Goal: Use online tool/utility: Utilize a website feature to perform a specific function

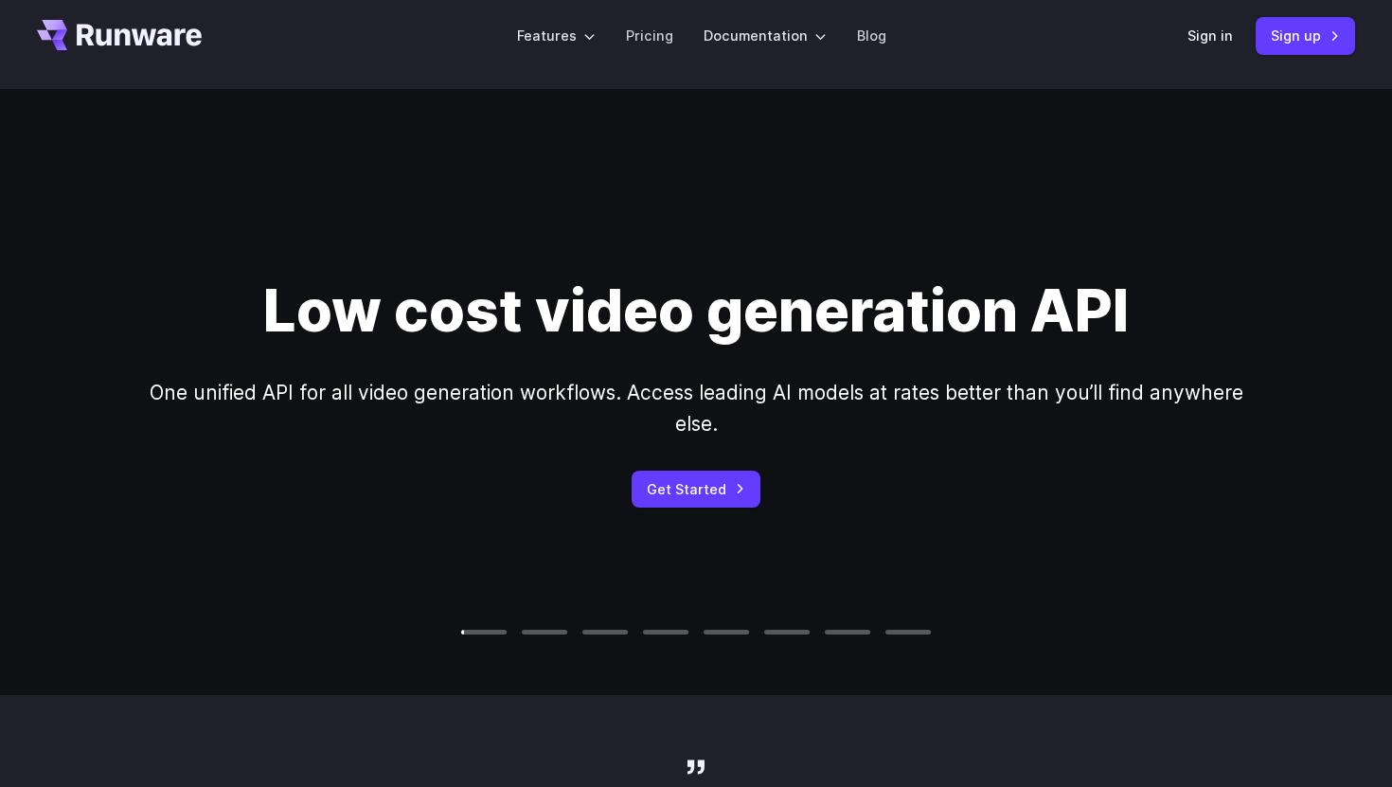
scroll to position [16, 0]
click at [665, 633] on div at bounding box center [665, 633] width 45 height 6
click at [725, 636] on video at bounding box center [696, 393] width 1392 height 696
click at [727, 634] on div at bounding box center [725, 633] width 45 height 6
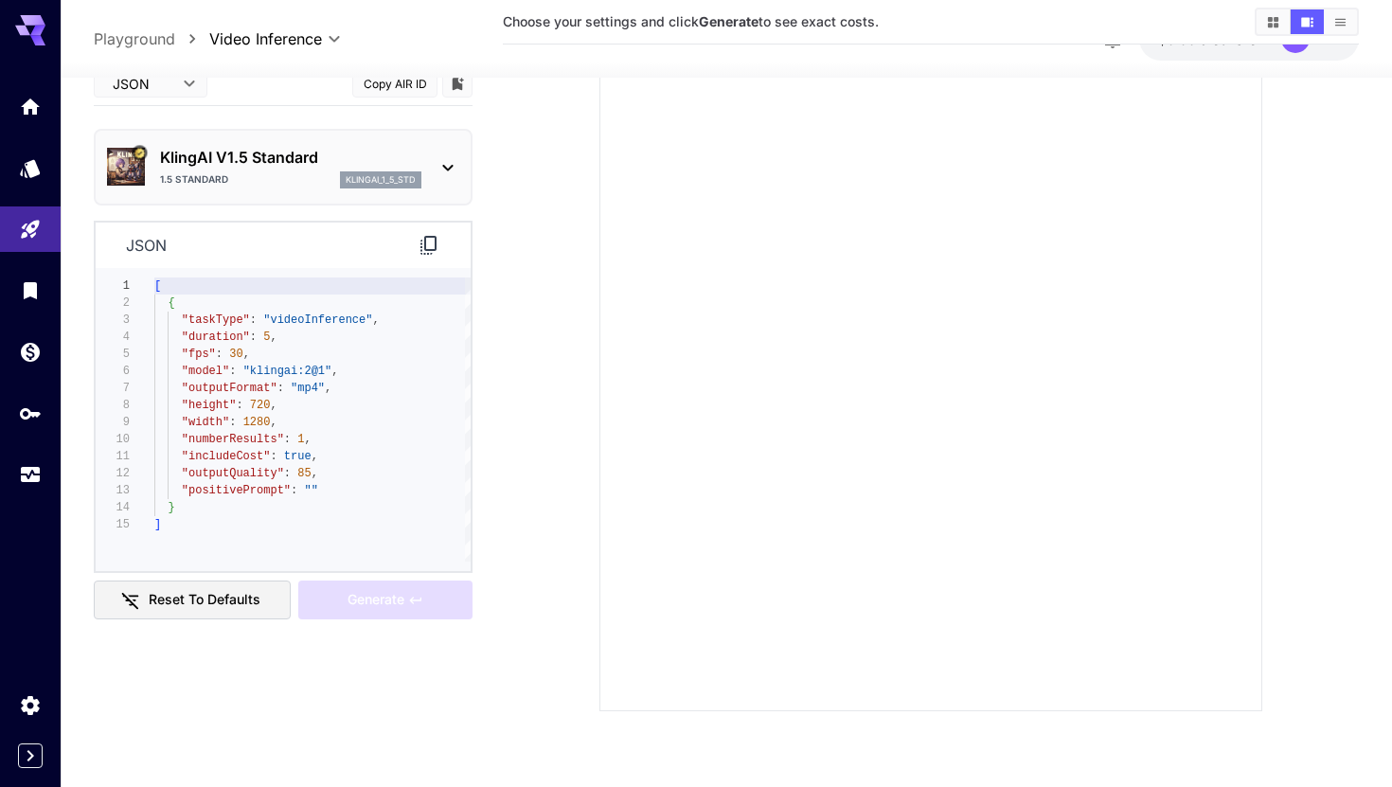
click at [431, 177] on div "KlingAI V1.5 Standard 1.5 Standard klingai_1_5_std" at bounding box center [283, 167] width 352 height 58
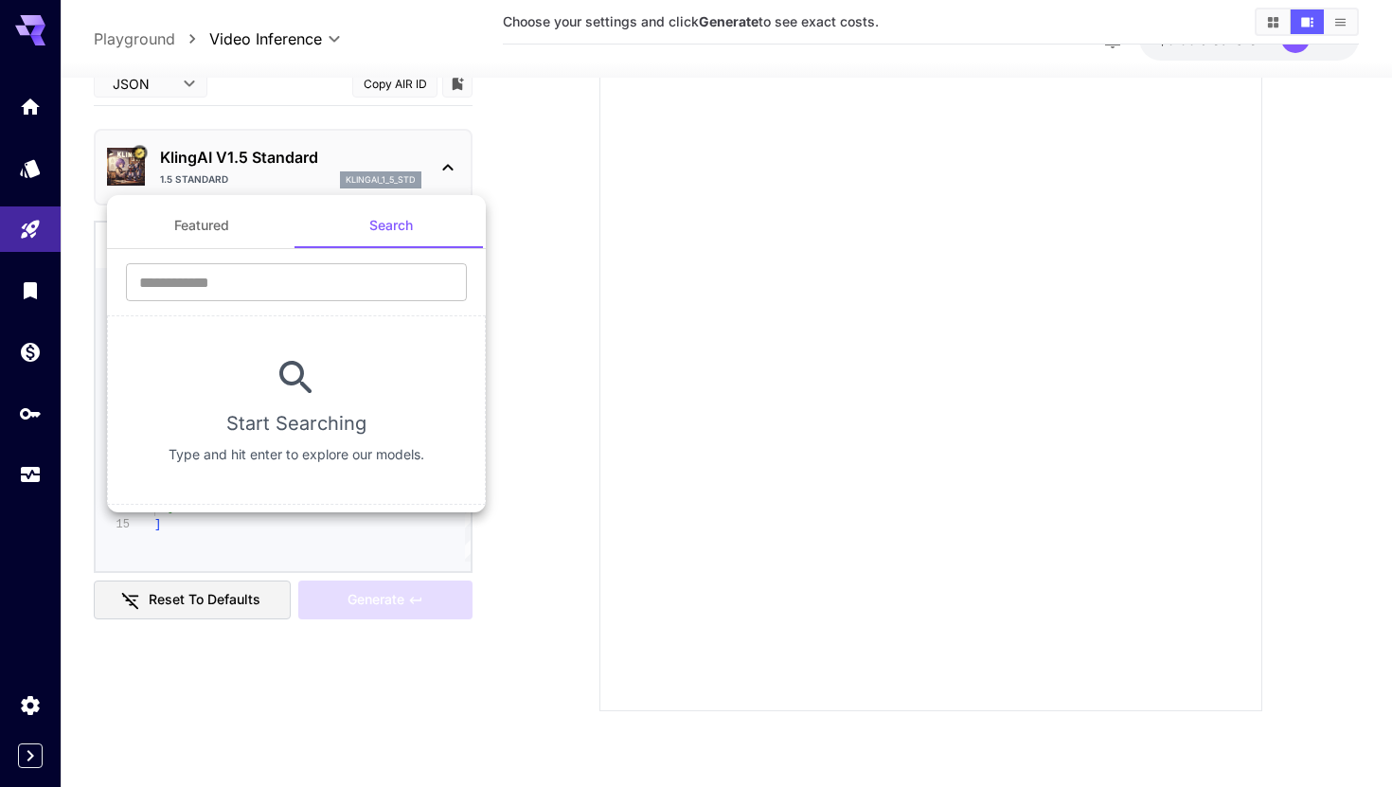
click at [321, 169] on div at bounding box center [696, 393] width 1392 height 787
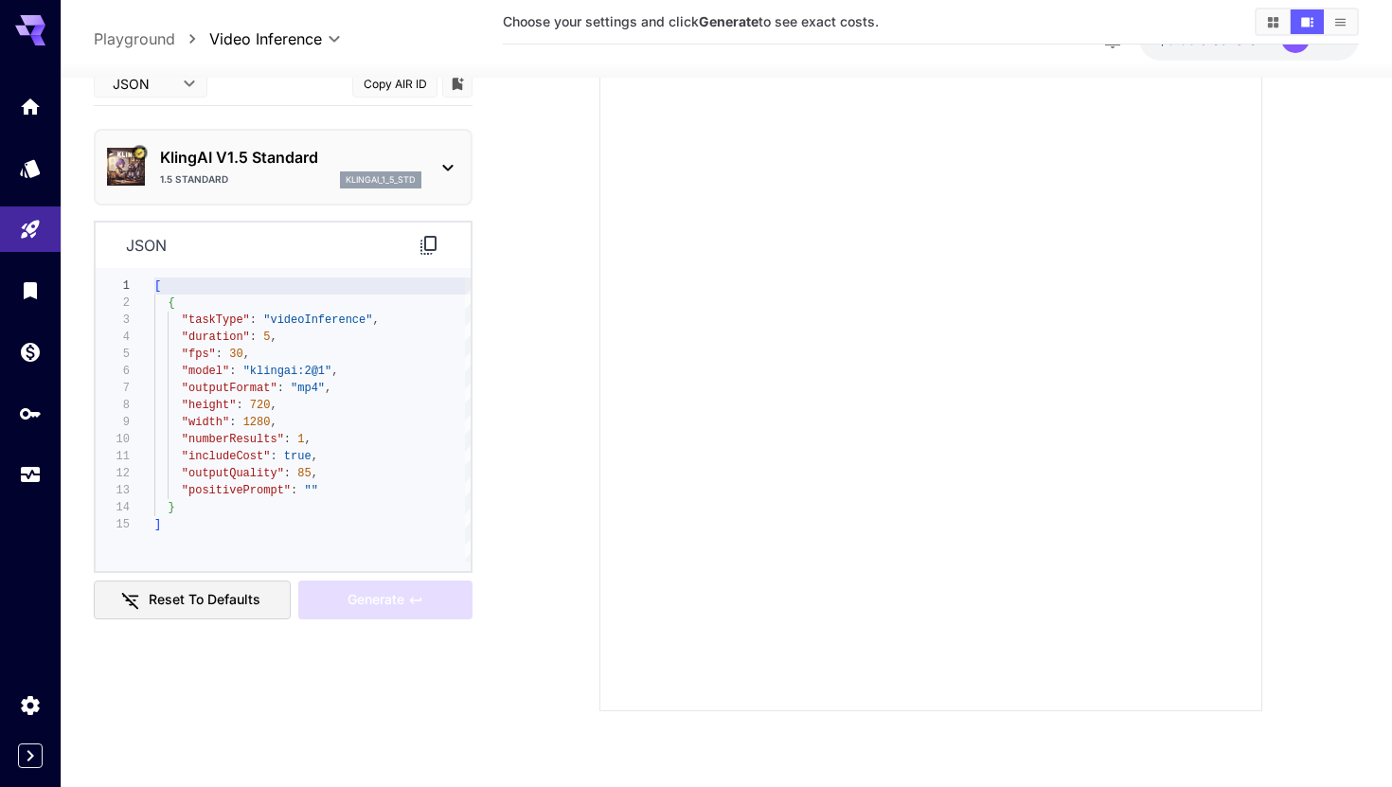
click at [321, 169] on div "KlingAI V1.5 Standard 1.5 Standard klingai_1_5_std" at bounding box center [290, 167] width 261 height 43
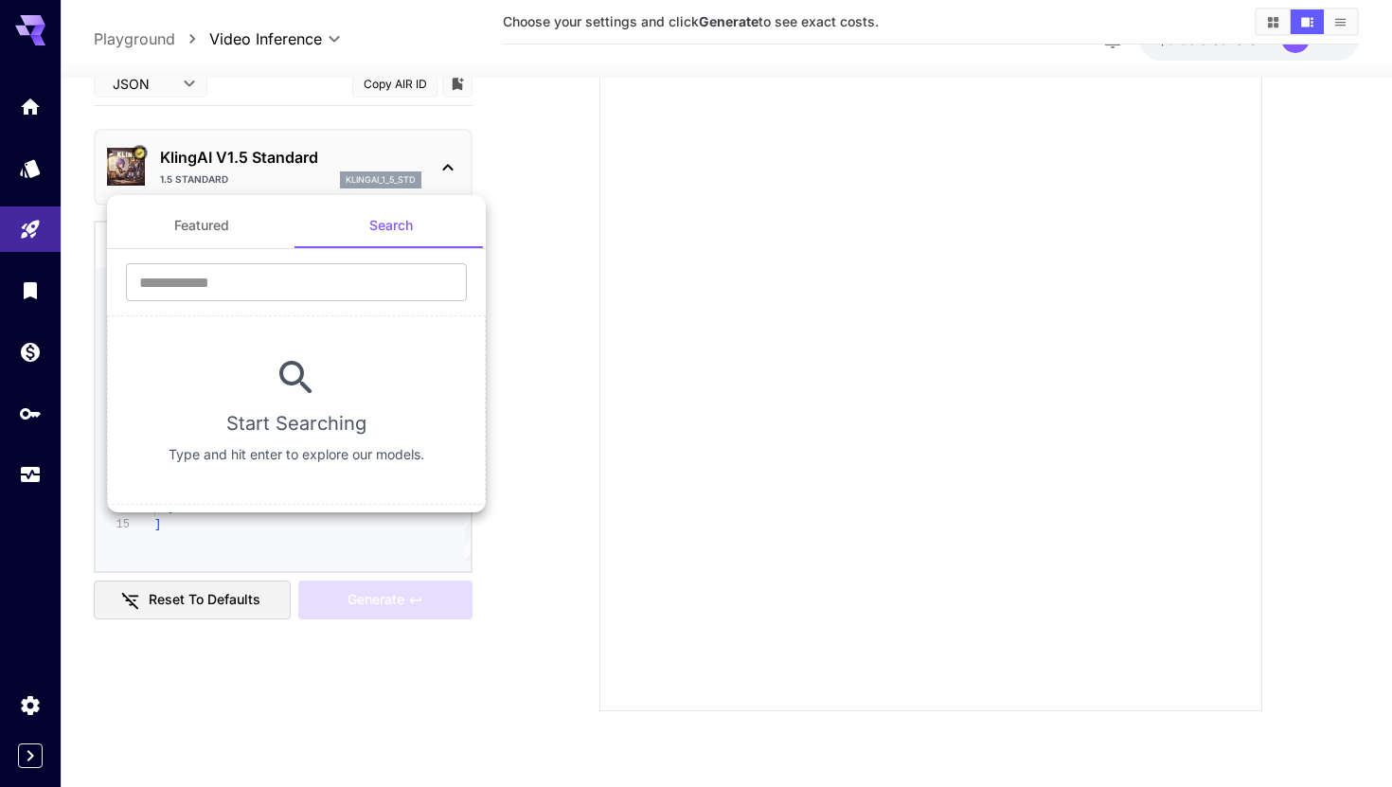
click at [221, 228] on button "Featured" at bounding box center [201, 225] width 189 height 45
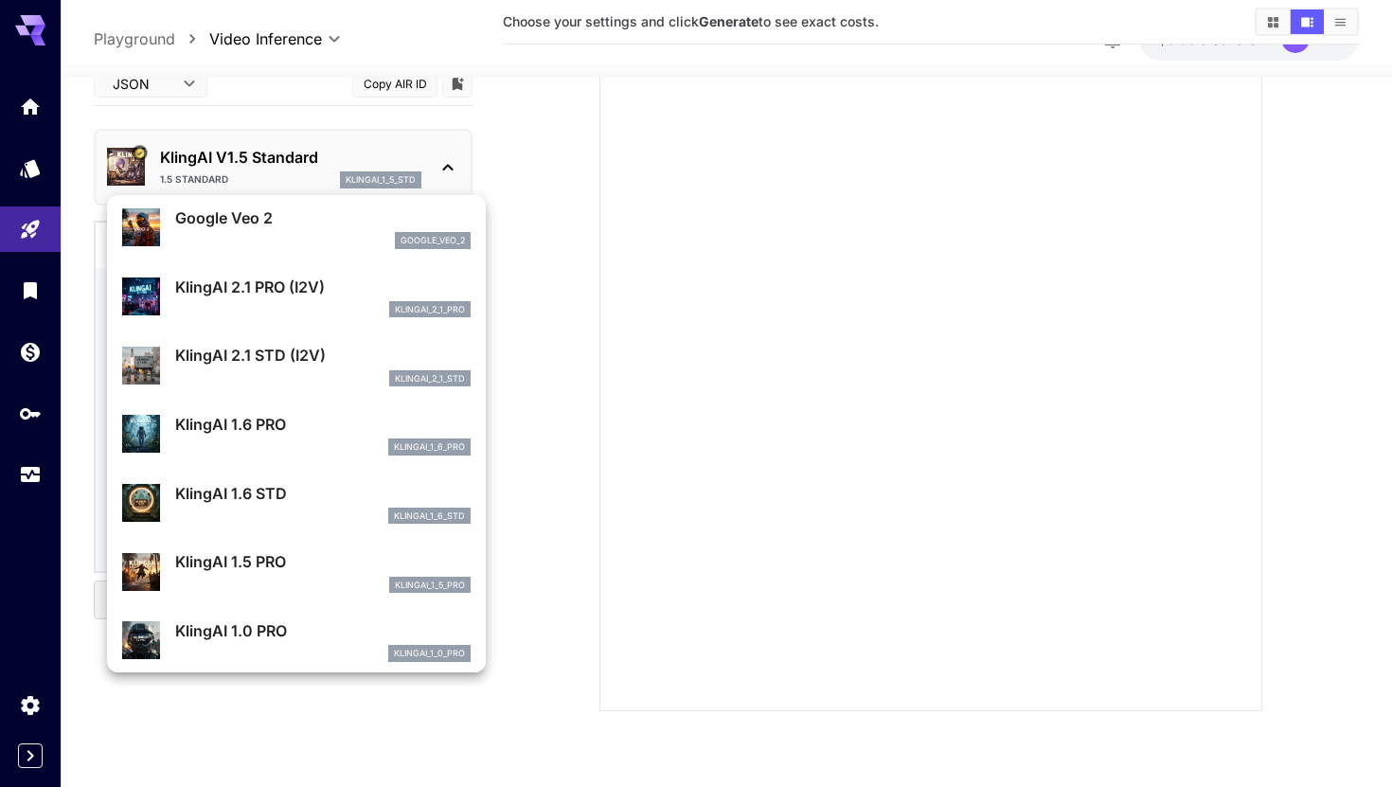
scroll to position [831, 0]
click at [263, 302] on div "klingai_2_1_pro" at bounding box center [322, 308] width 295 height 17
type input "**"
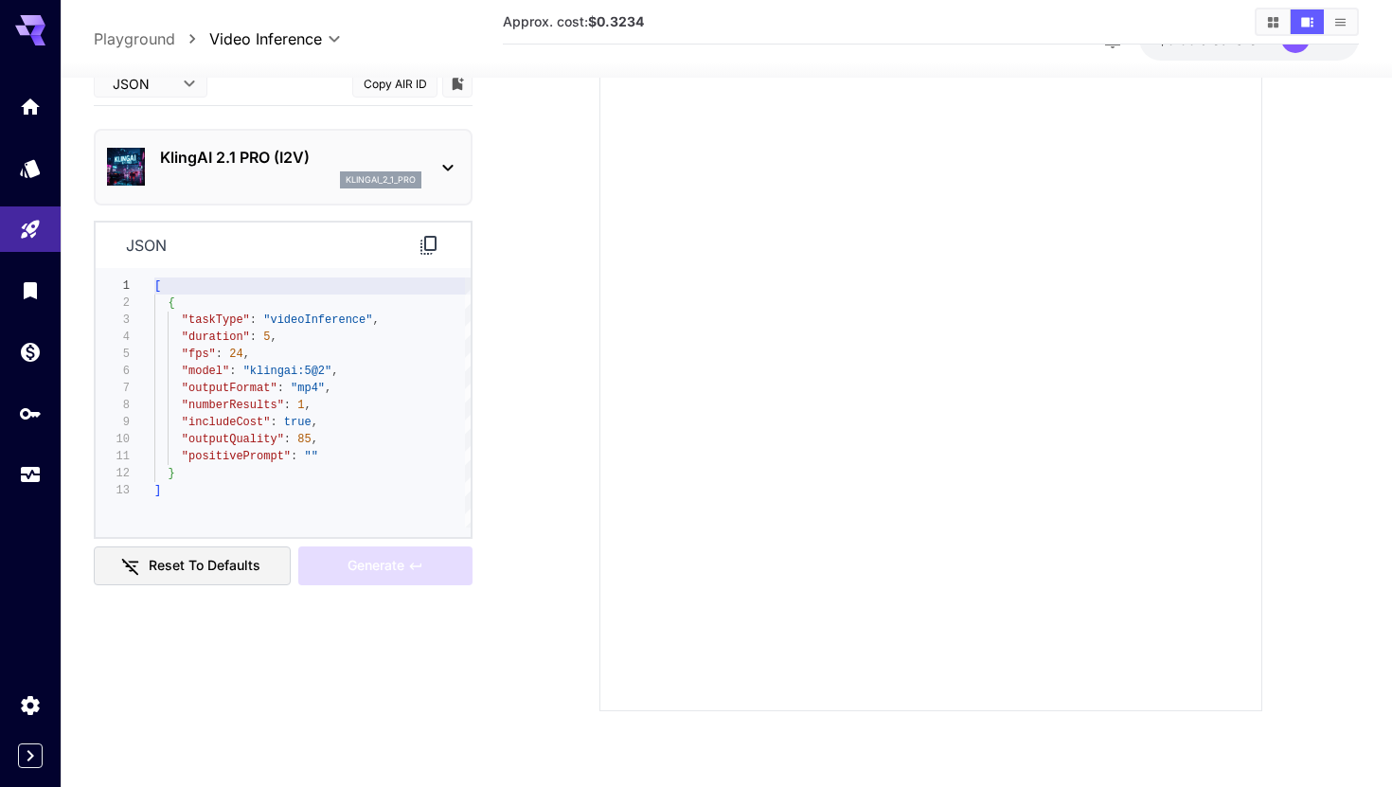
type textarea "**********"
click at [361, 410] on div "[ { "taskType" : "videoInference" , "duration" : 5 , "fps" : 24 , "model" : "kl…" at bounding box center [312, 402] width 316 height 250
click at [432, 250] on icon at bounding box center [428, 245] width 16 height 19
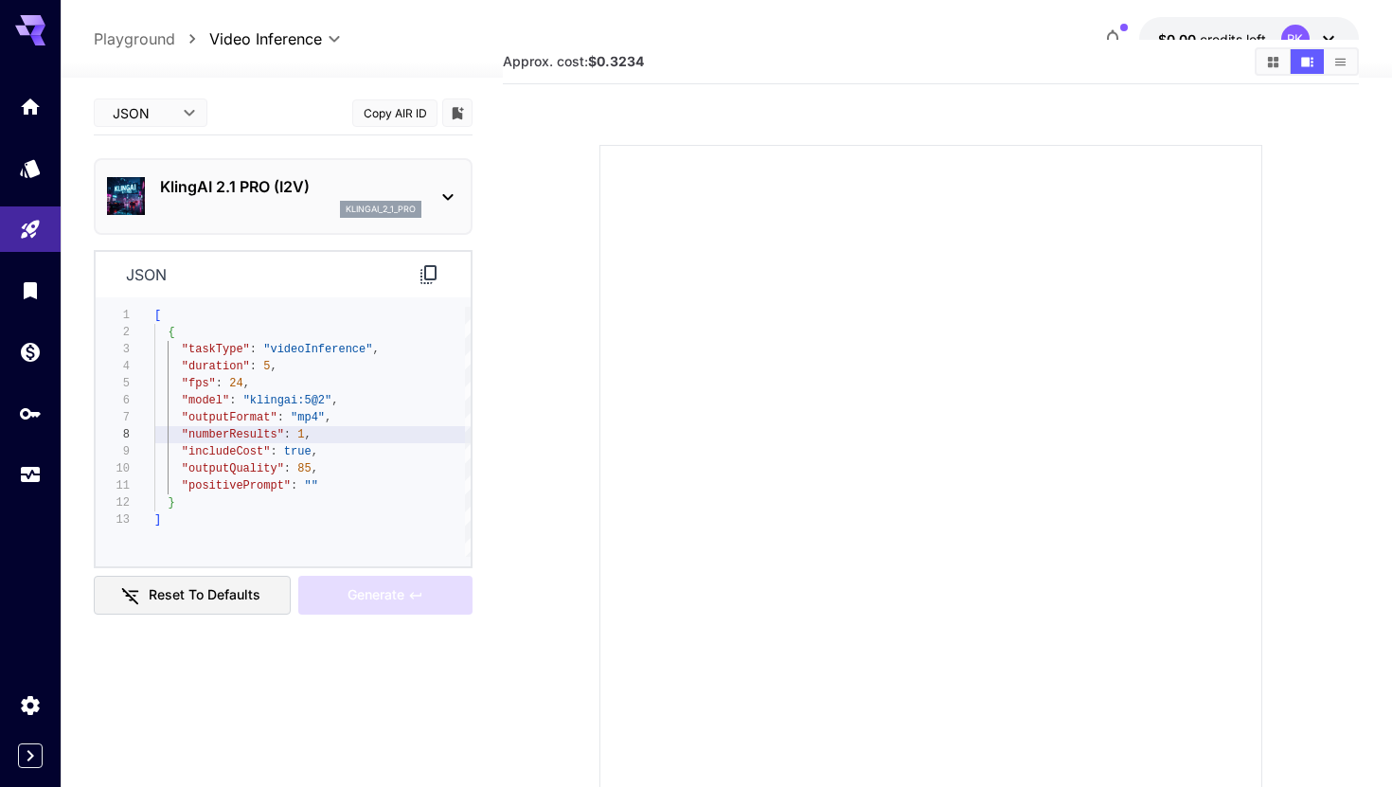
scroll to position [0, 0]
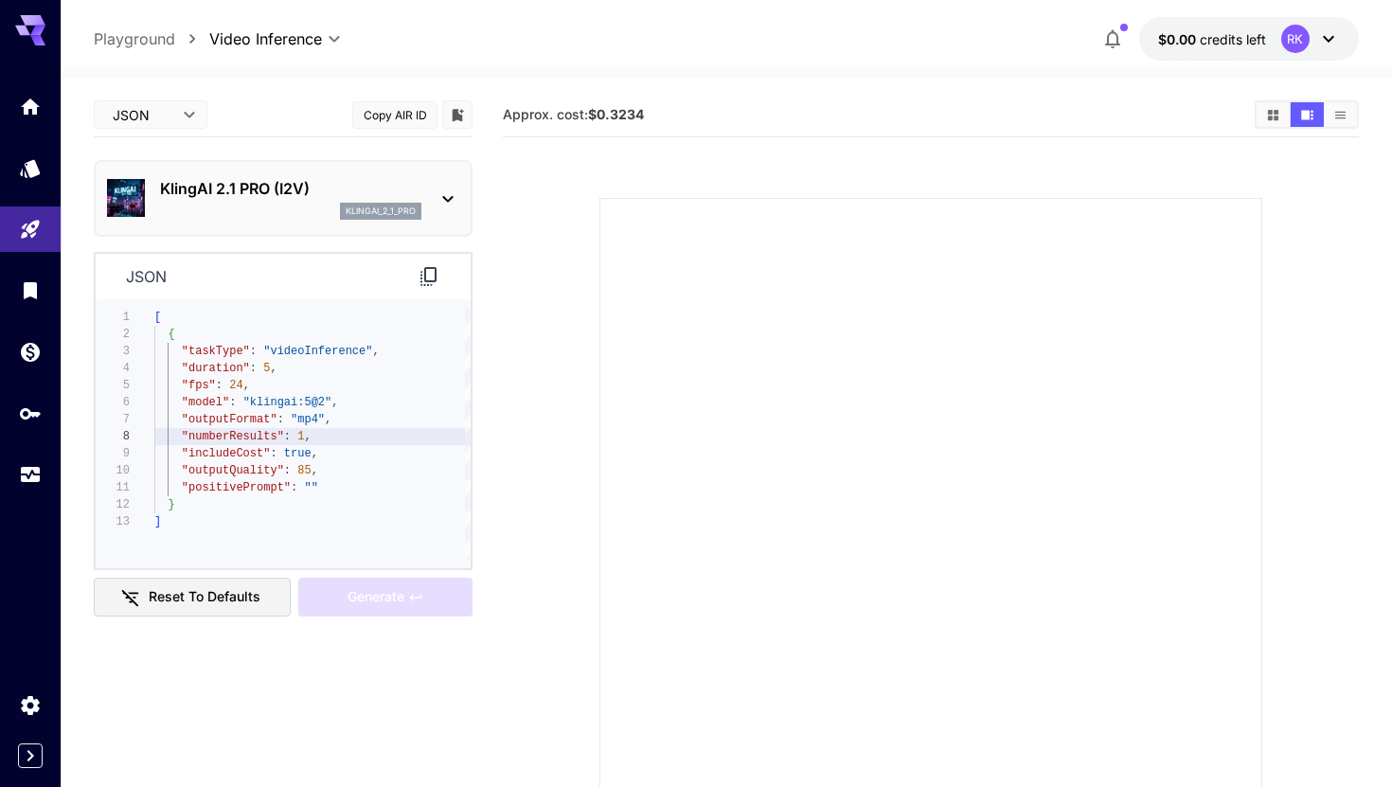
click at [327, 42] on body "**********" at bounding box center [696, 468] width 1392 height 936
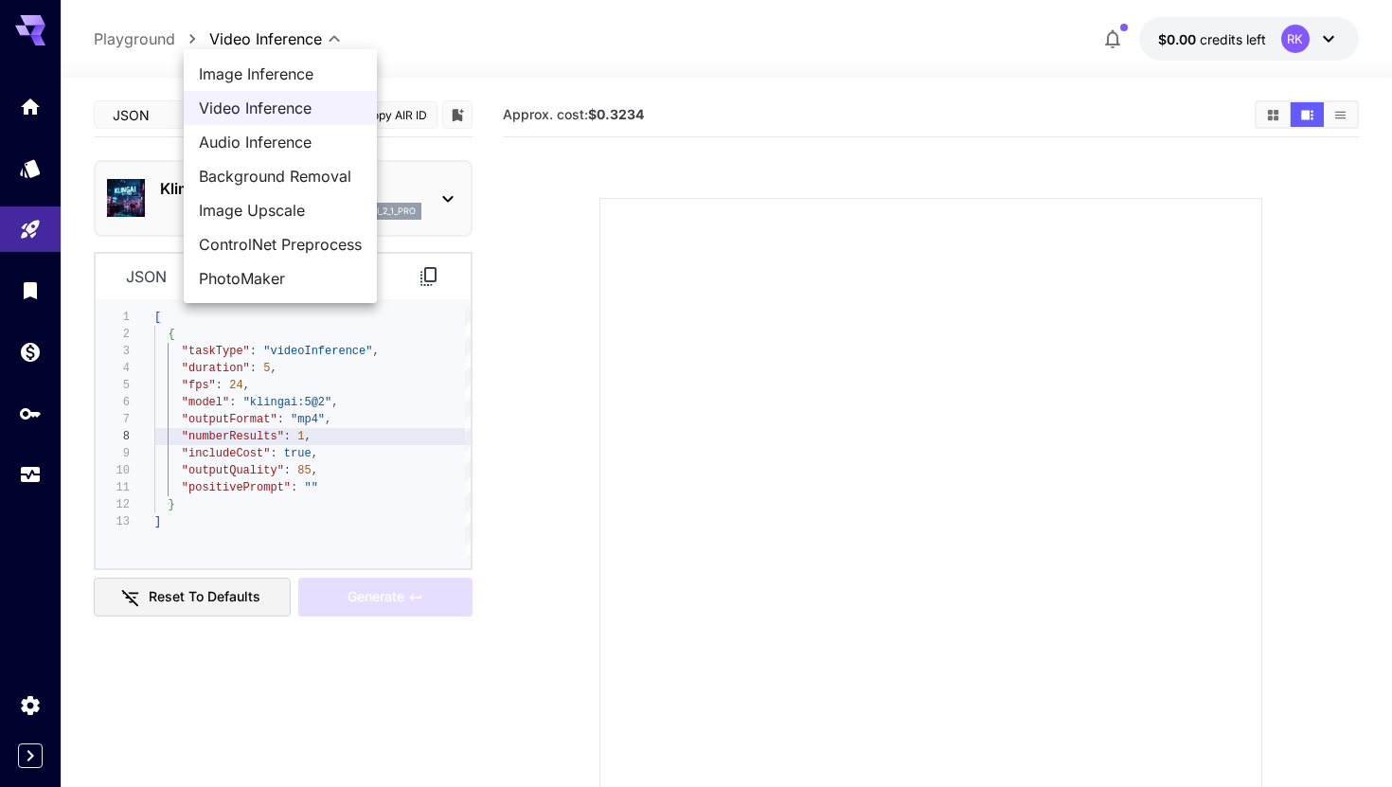
click at [398, 37] on div at bounding box center [696, 393] width 1392 height 787
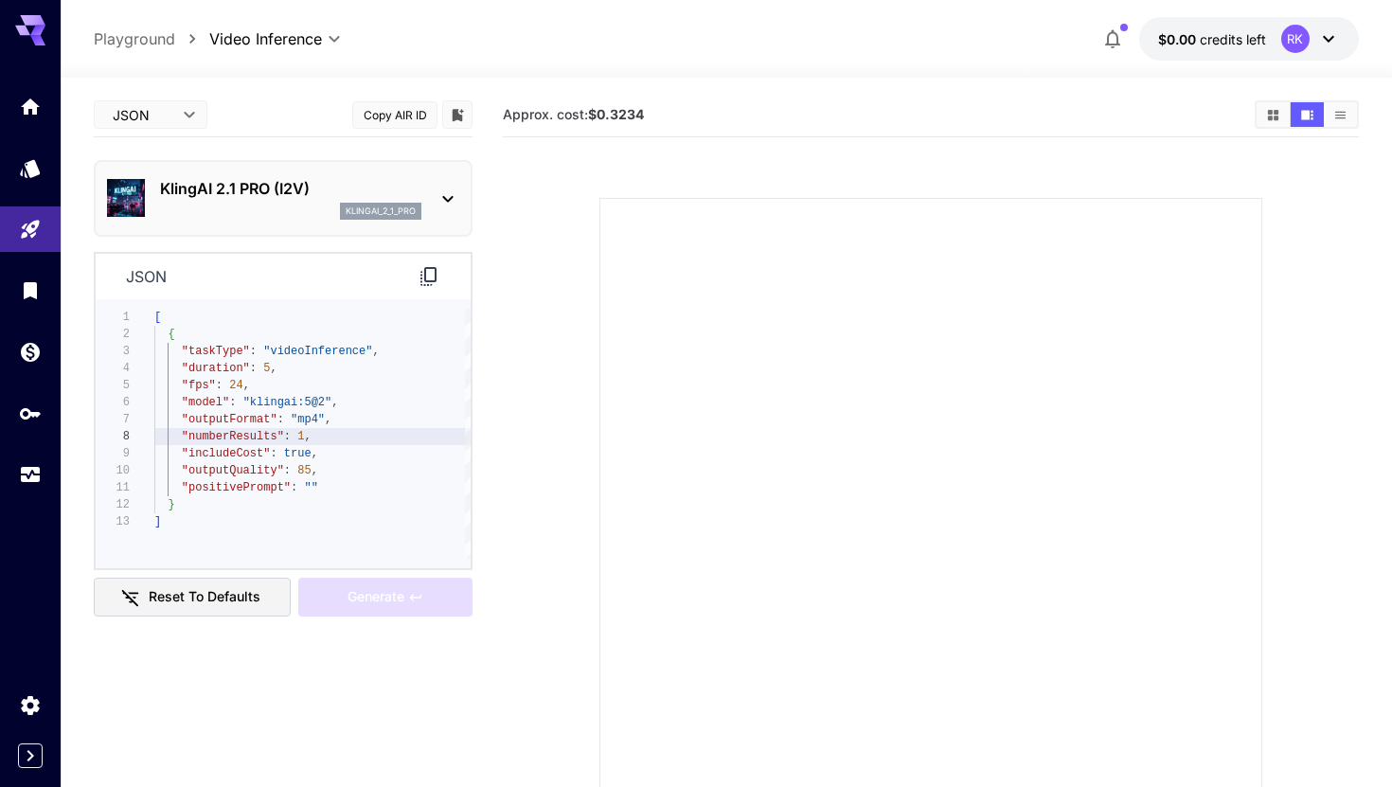
click at [331, 42] on body "**********" at bounding box center [696, 468] width 1392 height 936
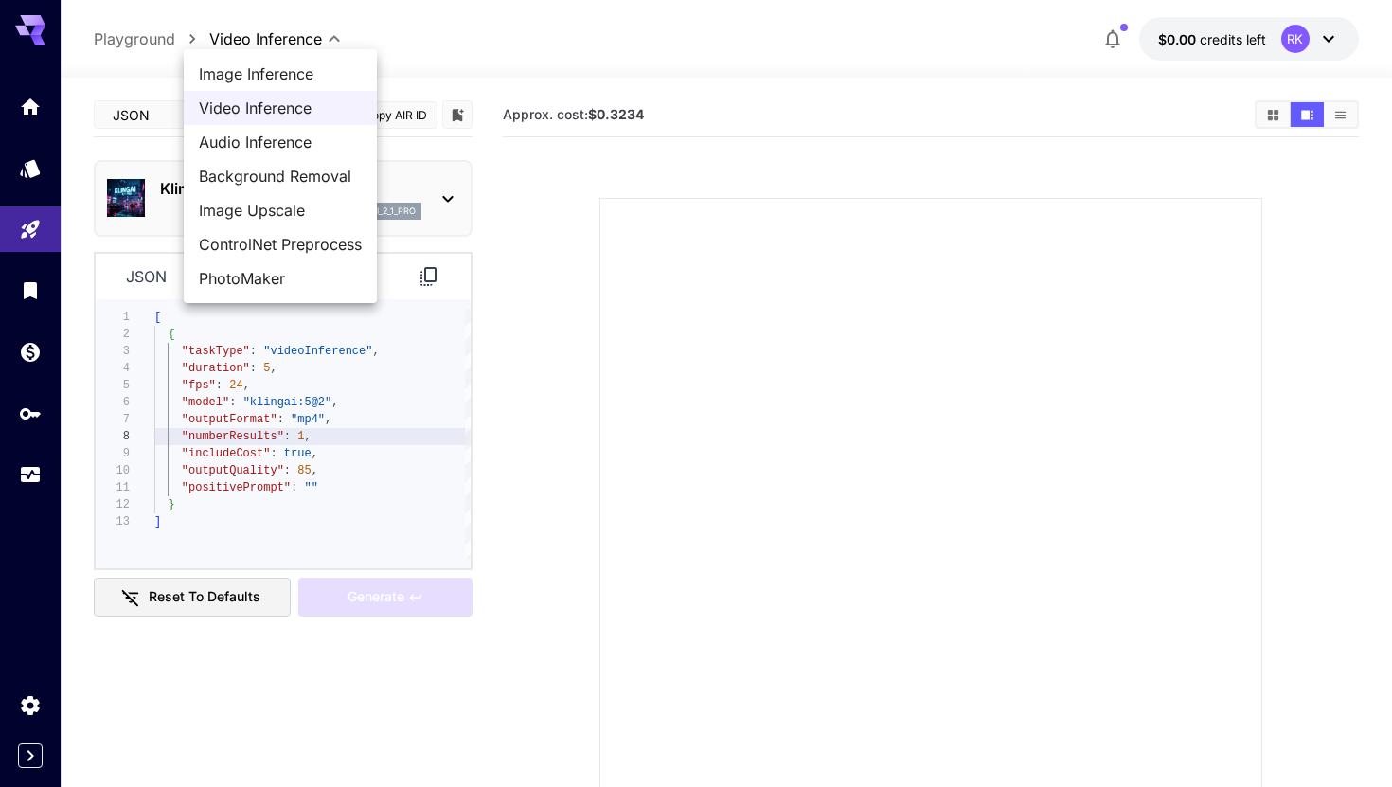
click at [407, 50] on div at bounding box center [696, 393] width 1392 height 787
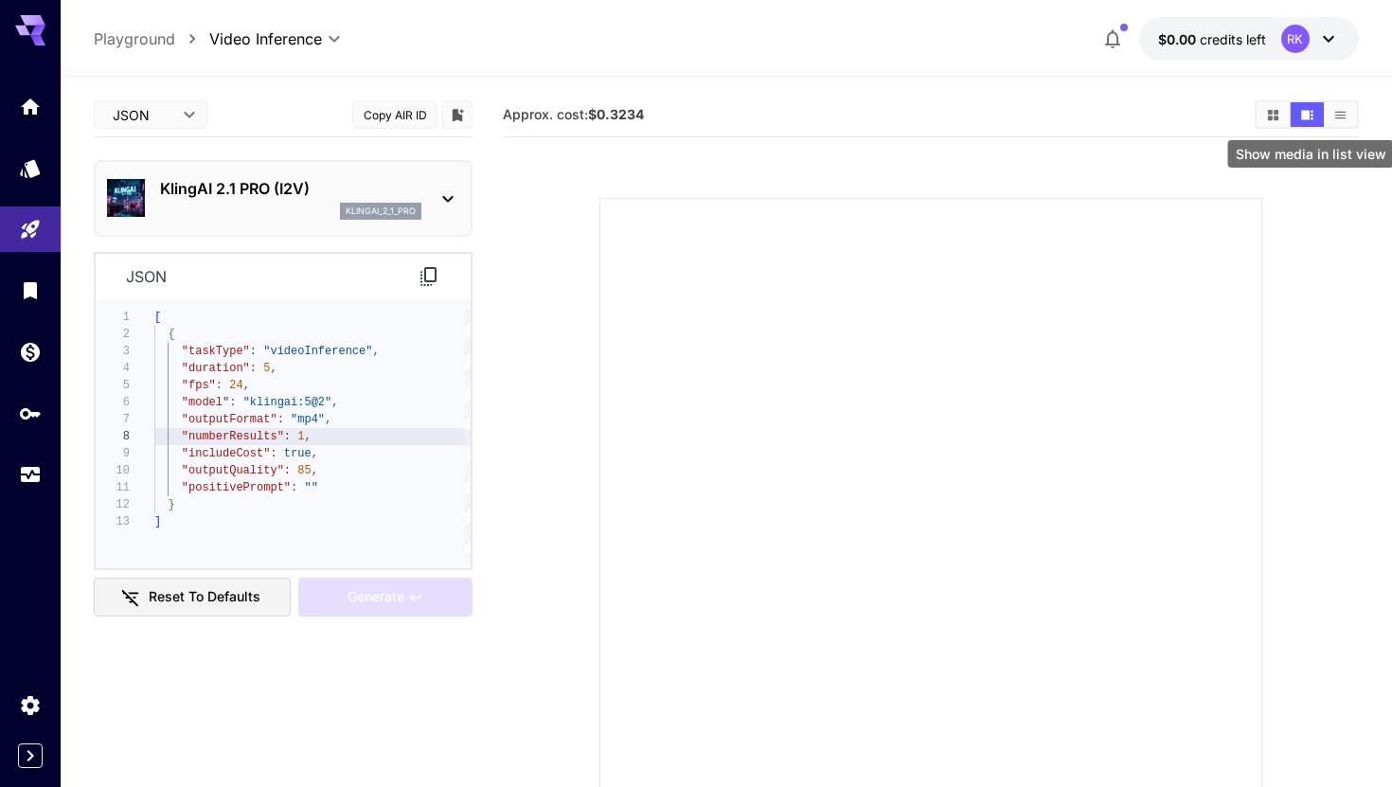
click at [1340, 120] on icon "Show media in list view" at bounding box center [1340, 115] width 14 height 14
click at [1315, 121] on button "Show media in video view" at bounding box center [1306, 114] width 33 height 25
click at [1274, 117] on icon "Show media in grid view" at bounding box center [1273, 114] width 10 height 10
click at [1335, 115] on icon "Show media in list view" at bounding box center [1340, 115] width 10 height 8
click at [1307, 116] on icon "Show media in video view" at bounding box center [1307, 114] width 12 height 9
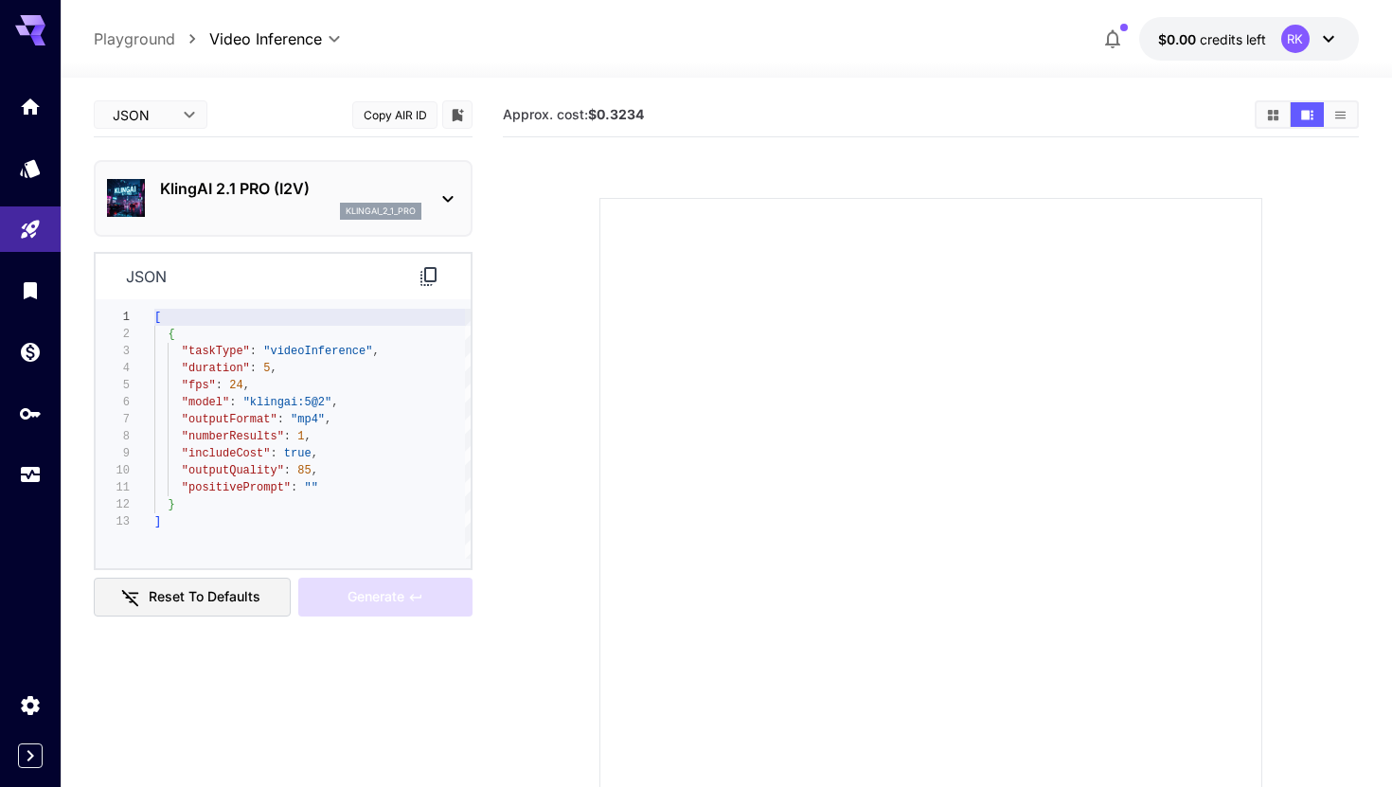
click at [449, 202] on icon at bounding box center [447, 198] width 23 height 23
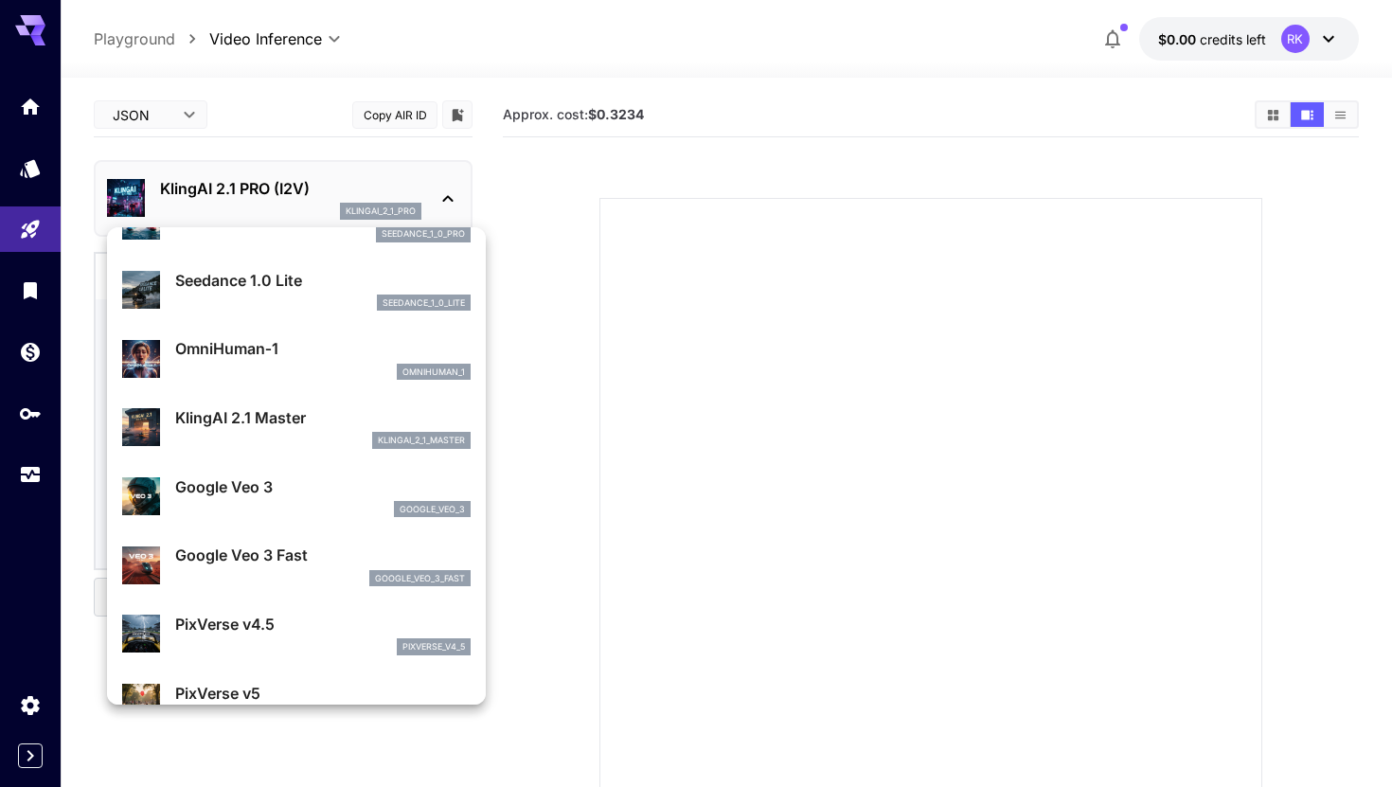
scroll to position [188, 0]
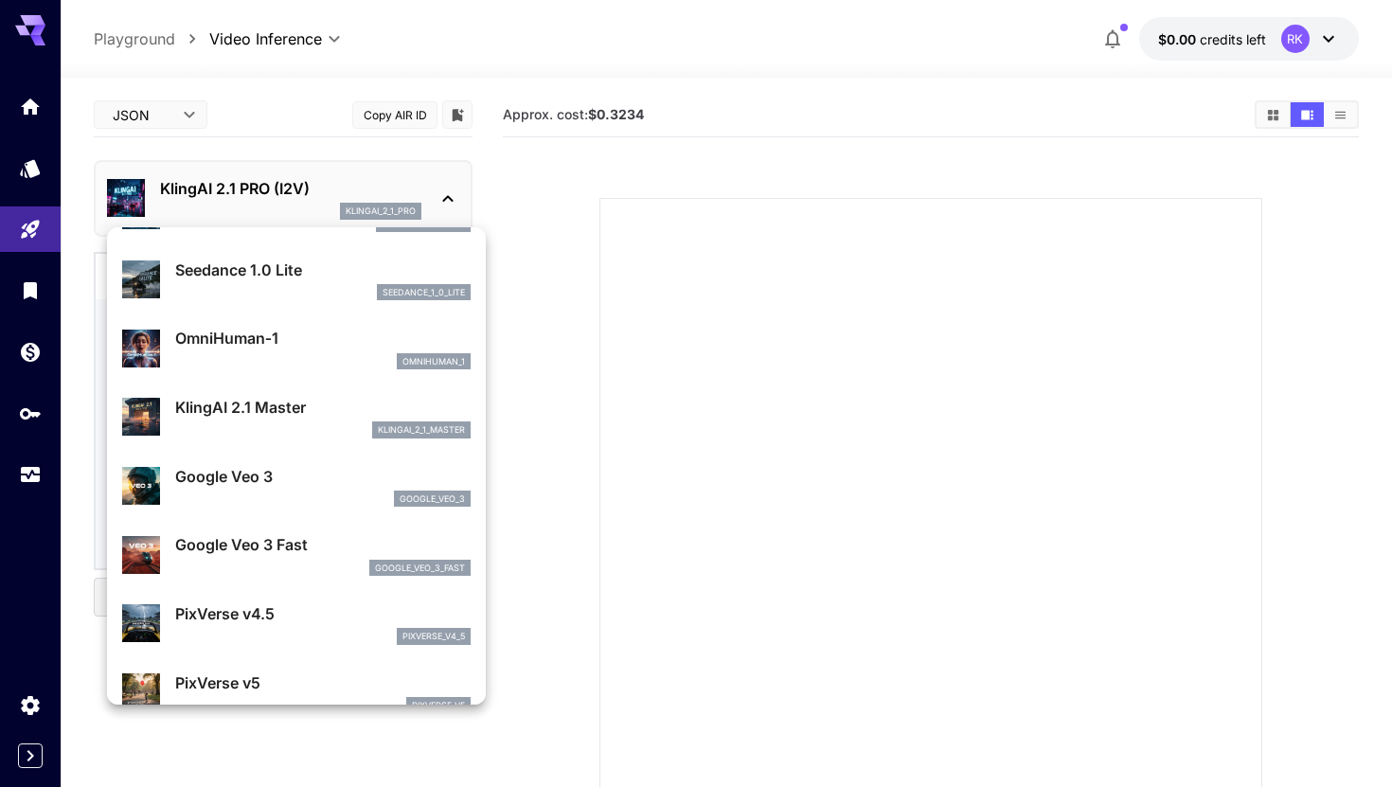
click at [294, 406] on p "KlingAI 2.1 Master" at bounding box center [322, 407] width 295 height 23
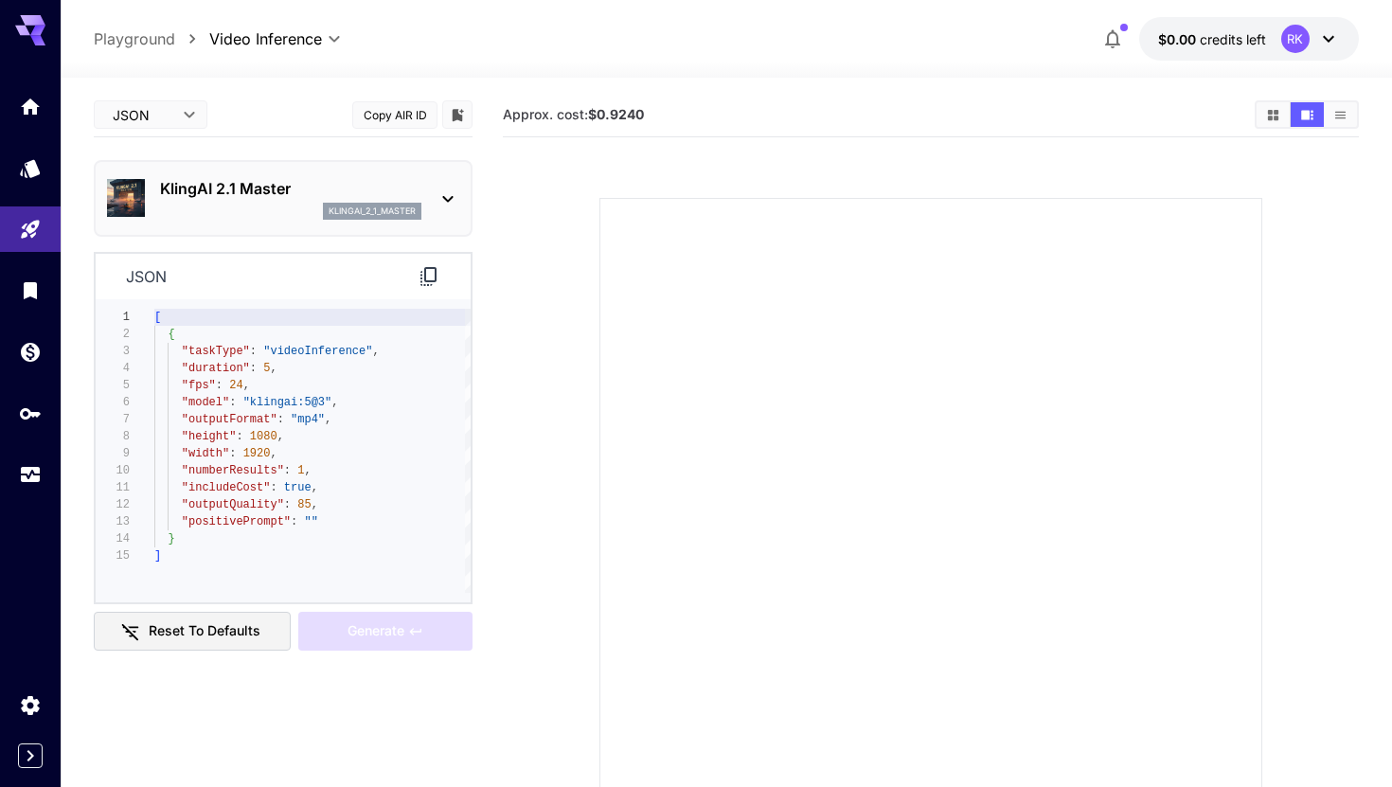
click at [444, 198] on icon at bounding box center [448, 199] width 10 height 7
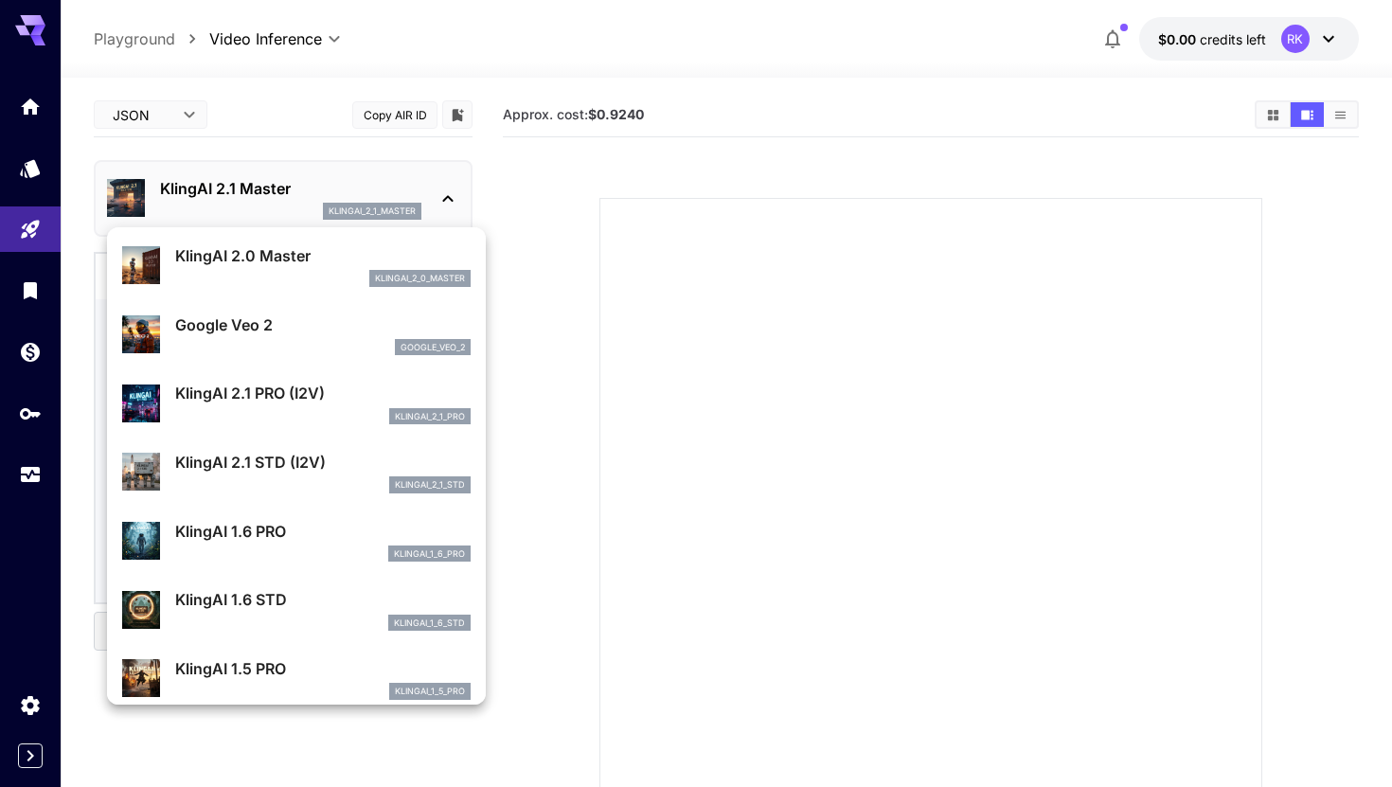
scroll to position [774, 0]
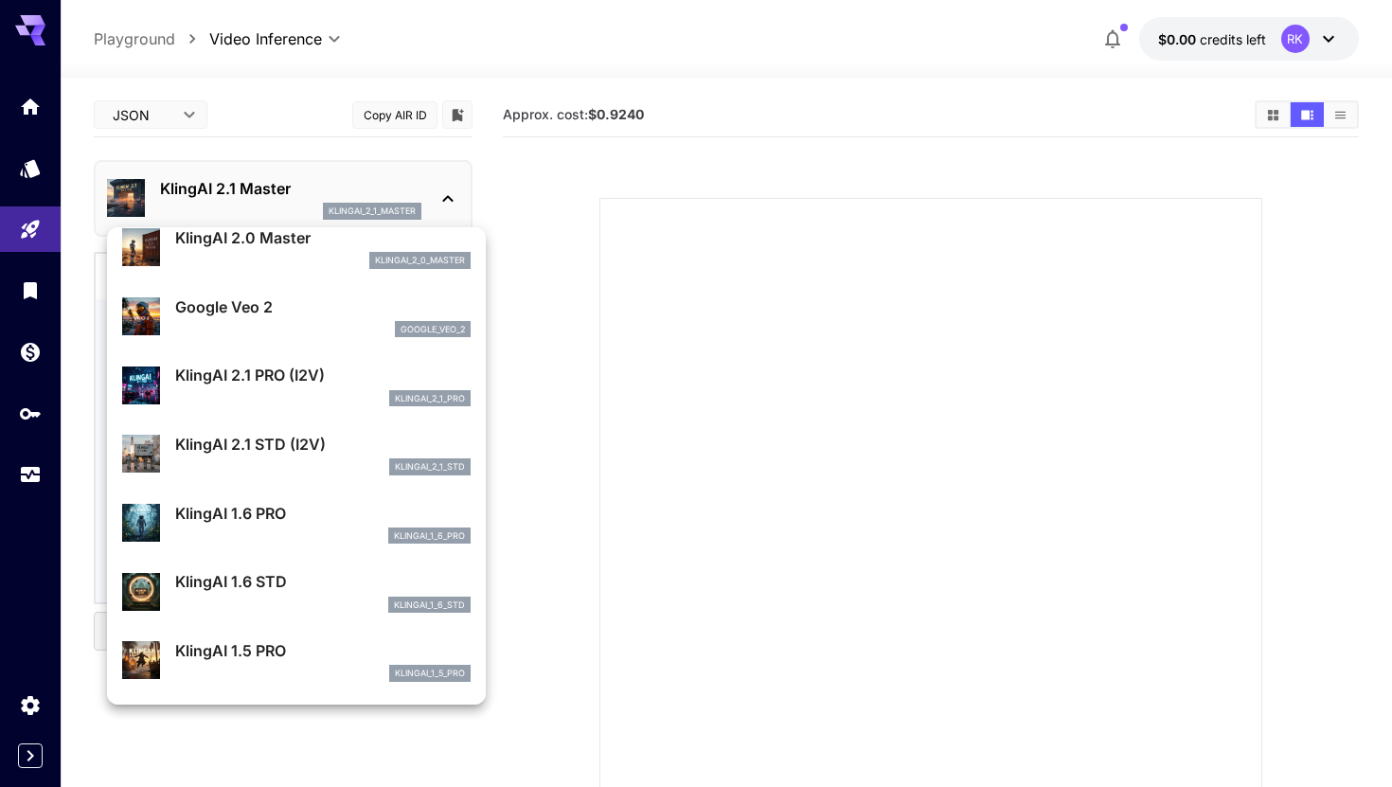
click at [276, 454] on p "KlingAI 2.1 STD (I2V)" at bounding box center [322, 444] width 295 height 23
type input "**********"
type input "****"
type input "***"
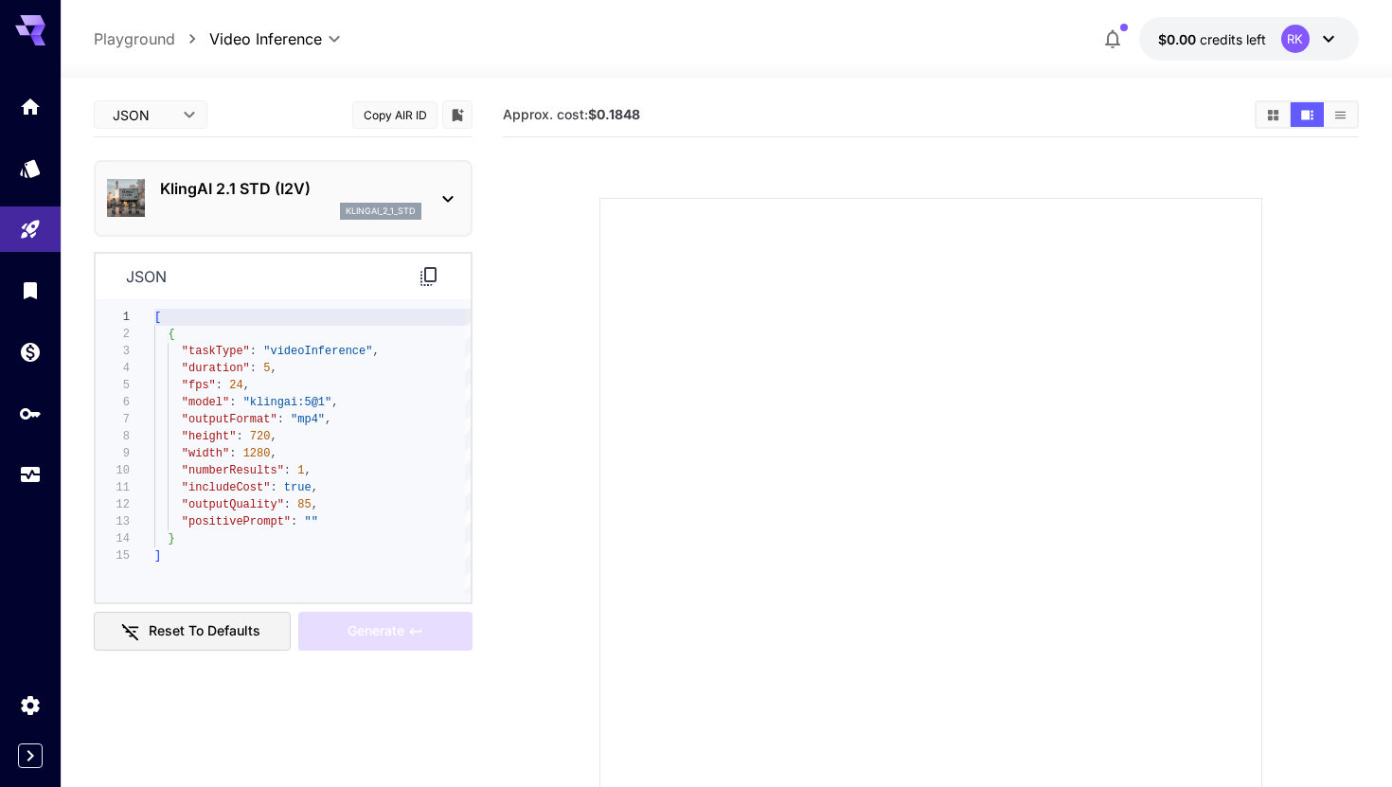
click at [201, 642] on button "Reset to defaults" at bounding box center [192, 631] width 197 height 39
click at [243, 208] on div "klingai_2_1_std" at bounding box center [290, 211] width 261 height 17
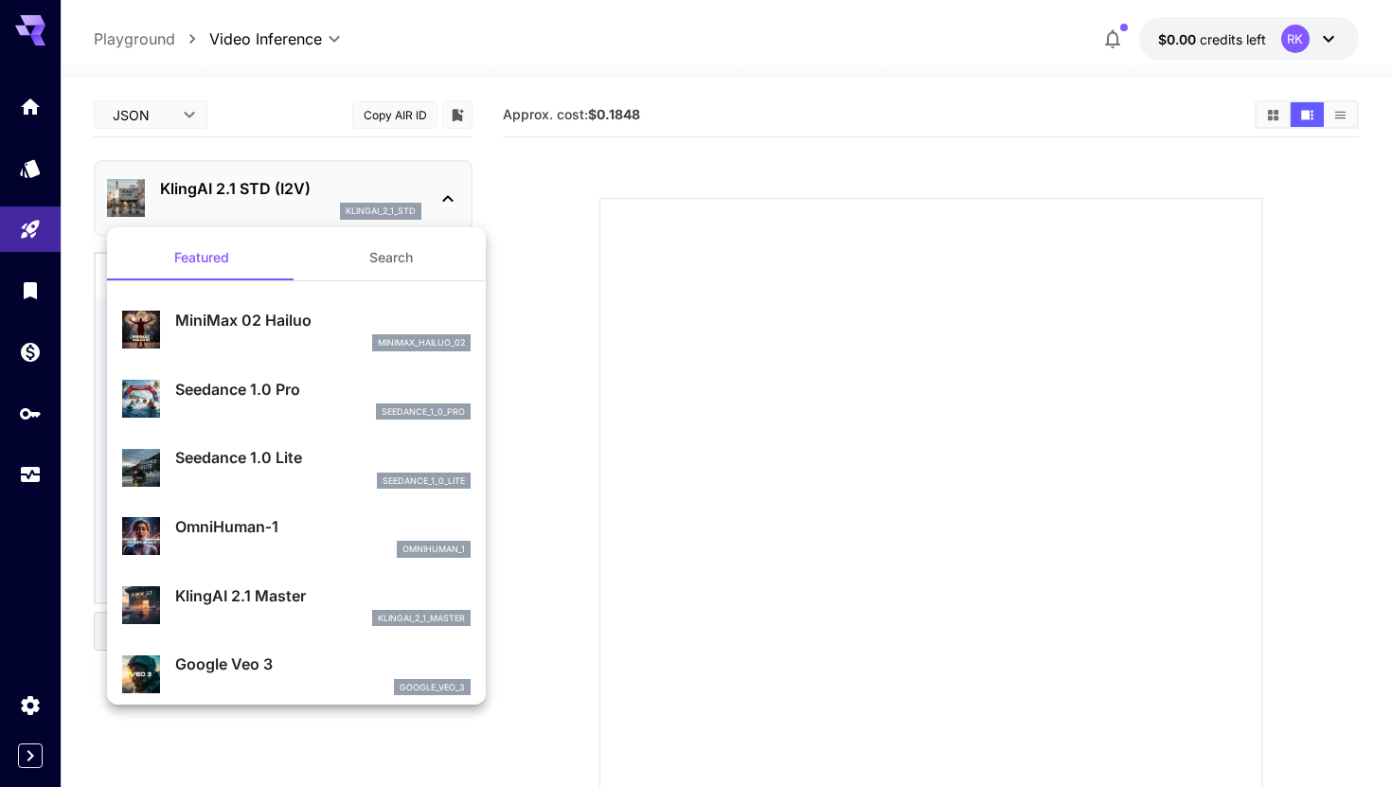
click at [634, 220] on div at bounding box center [696, 393] width 1392 height 787
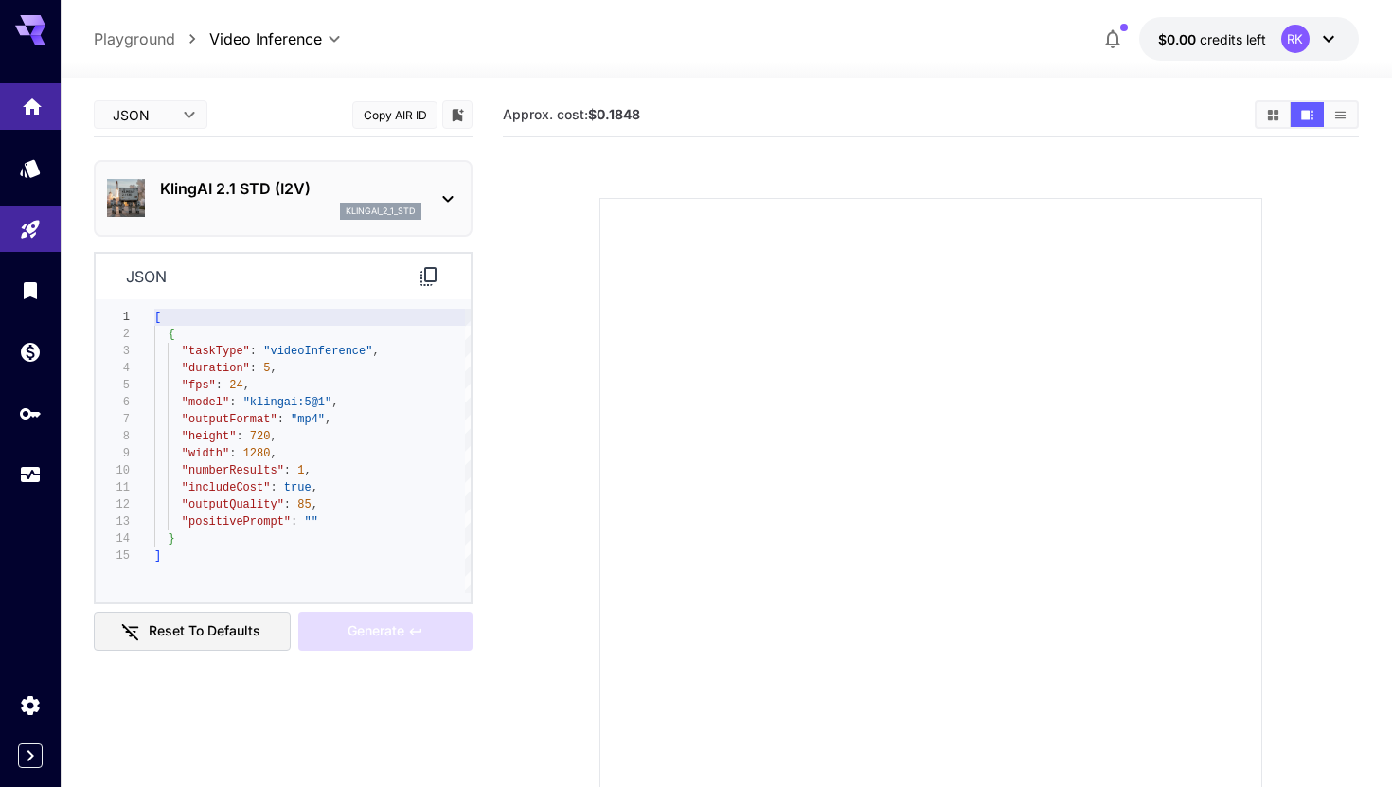
click at [27, 116] on link at bounding box center [30, 106] width 61 height 46
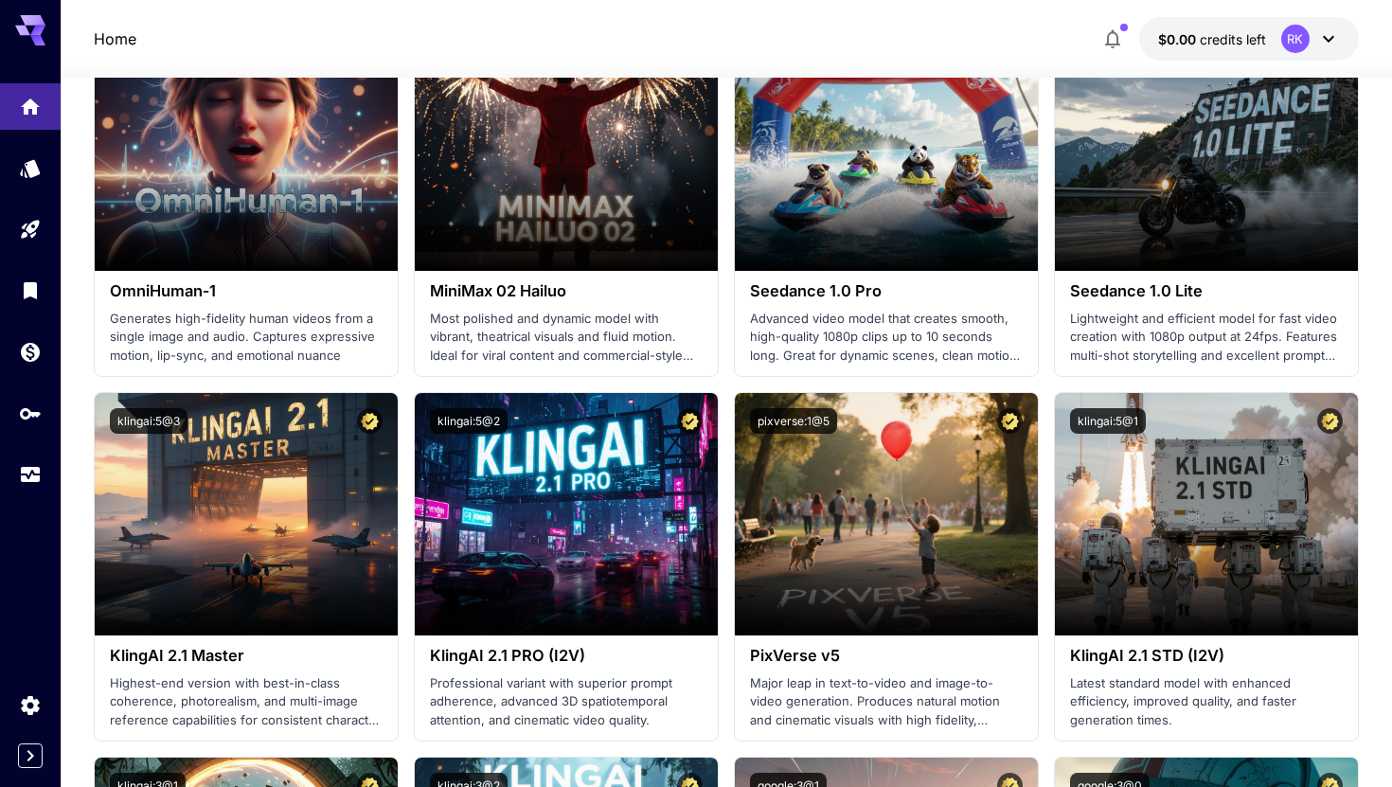
scroll to position [621, 0]
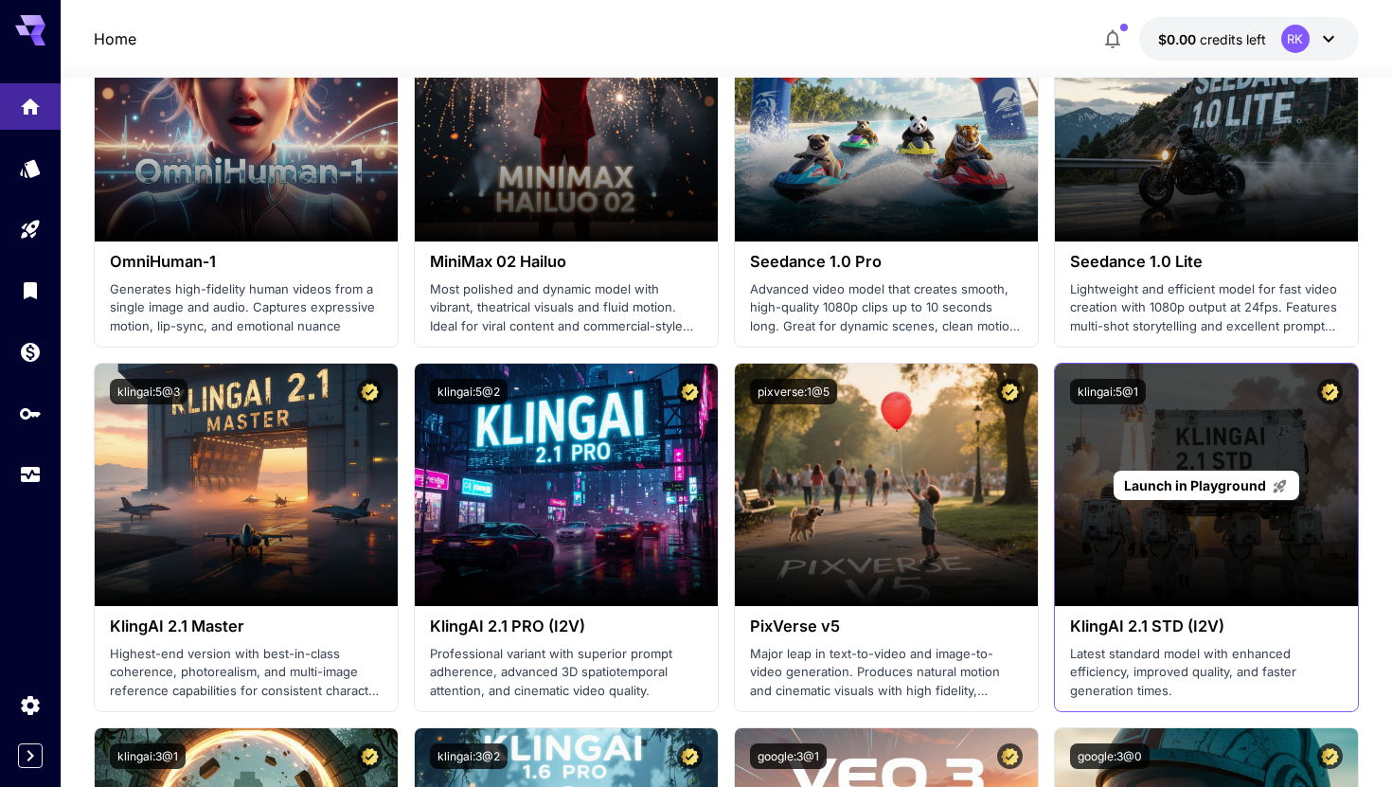
click at [1171, 482] on span "Launch in Playground" at bounding box center [1195, 485] width 142 height 16
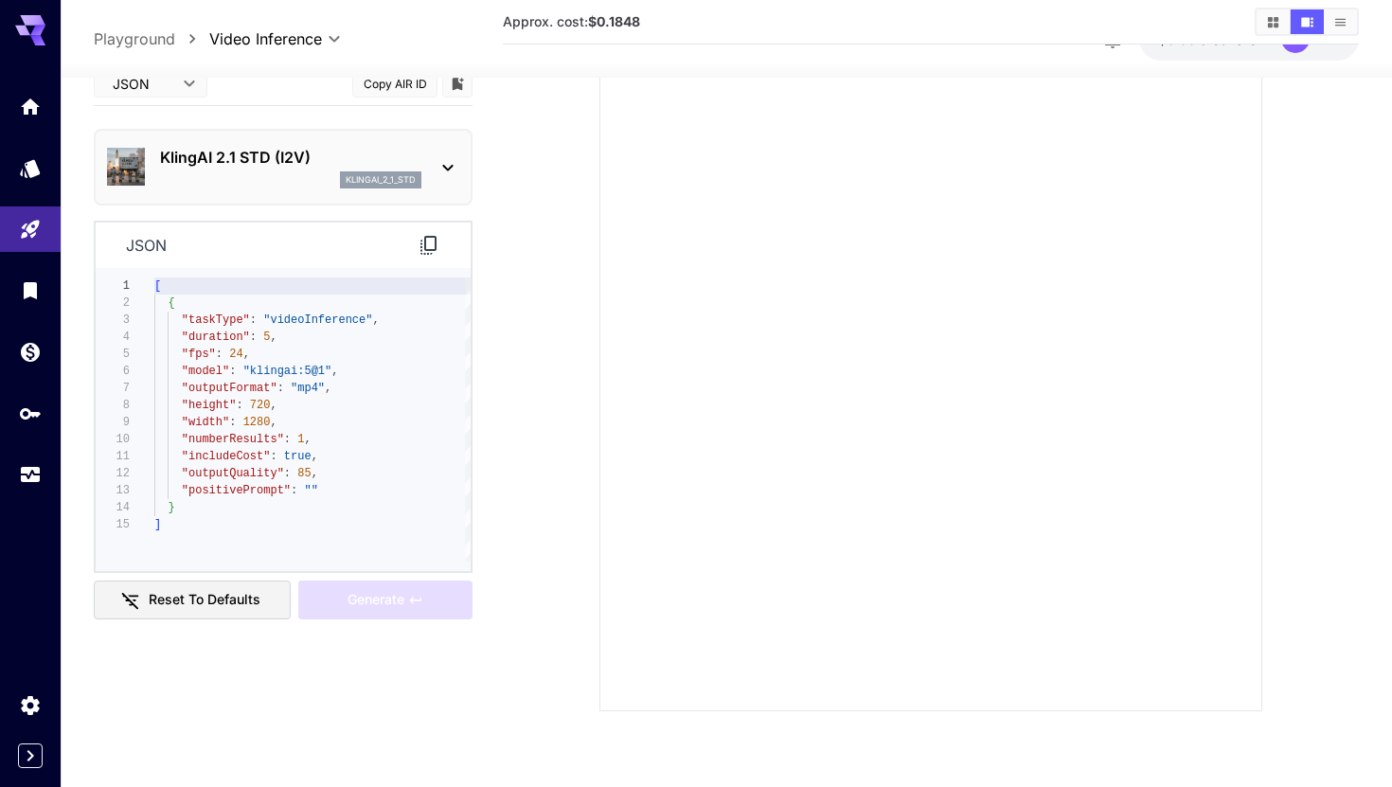
type textarea "**********"
click at [343, 361] on div "[ { "taskType" : "videoInference" , "duration" : 5 , "fps" : 24 , "model" : "kl…" at bounding box center [312, 419] width 316 height 284
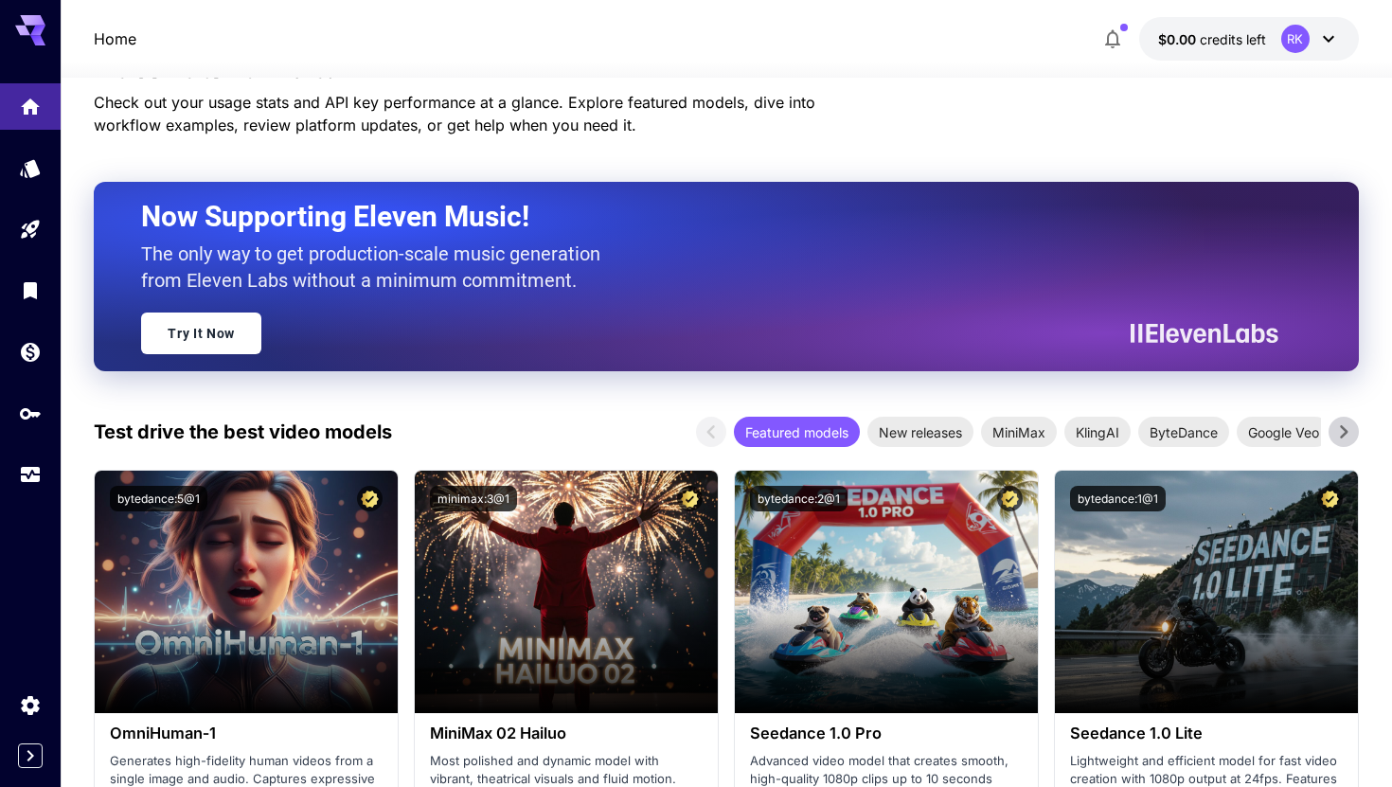
scroll to position [621, 0]
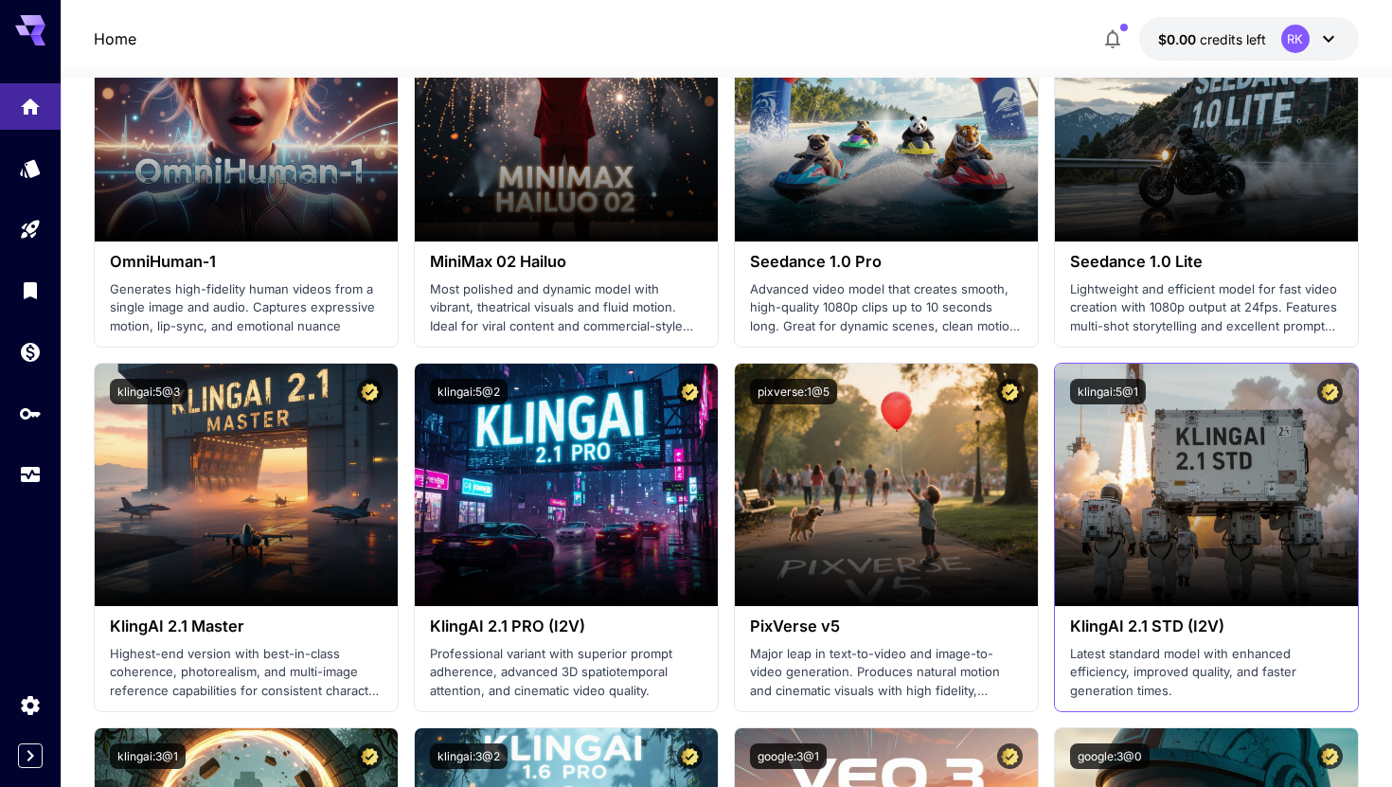
click at [1180, 655] on p "Latest standard model with enhanced efficiency, improved quality, and faster ge…" at bounding box center [1206, 673] width 273 height 56
click at [1158, 622] on h3 "KlingAI 2.1 STD (I2V)" at bounding box center [1206, 626] width 273 height 18
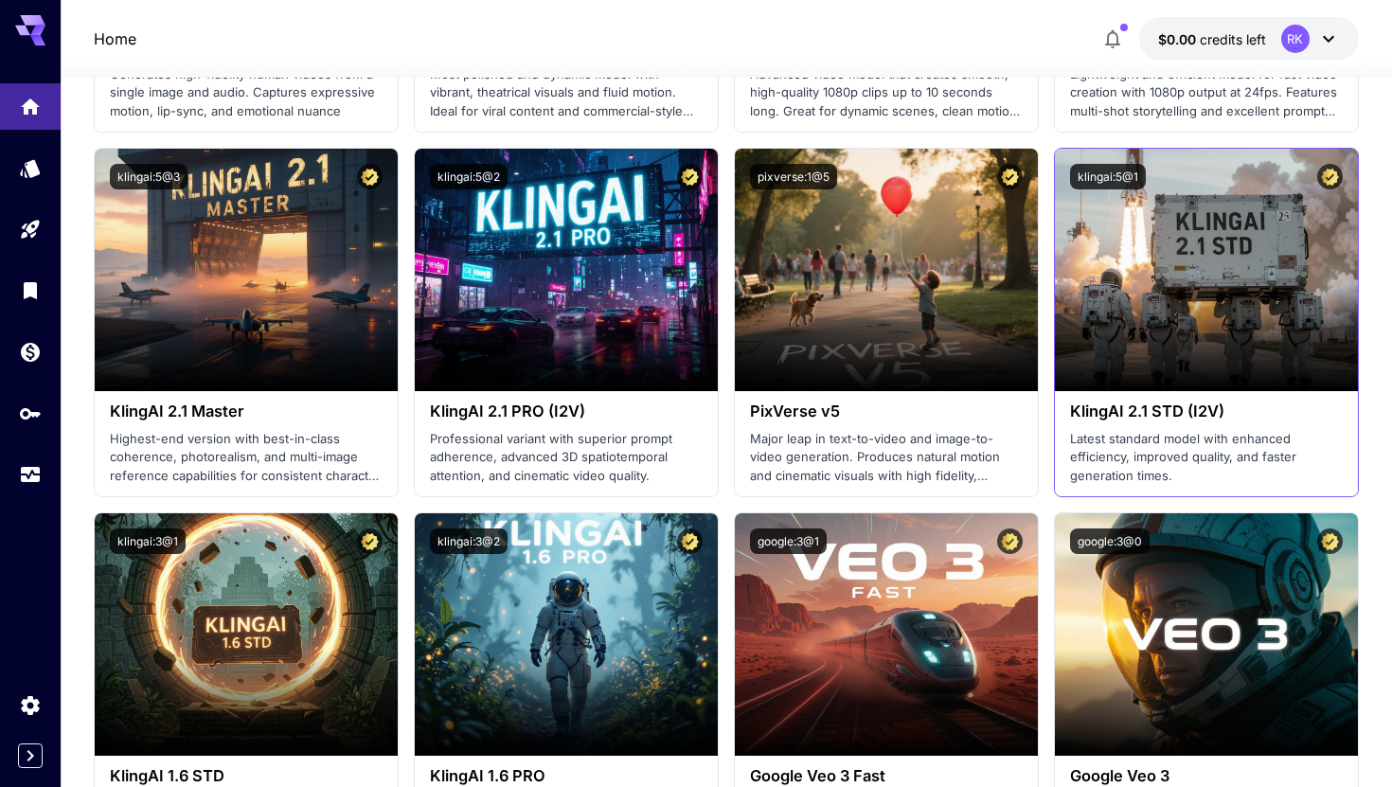
scroll to position [838, 0]
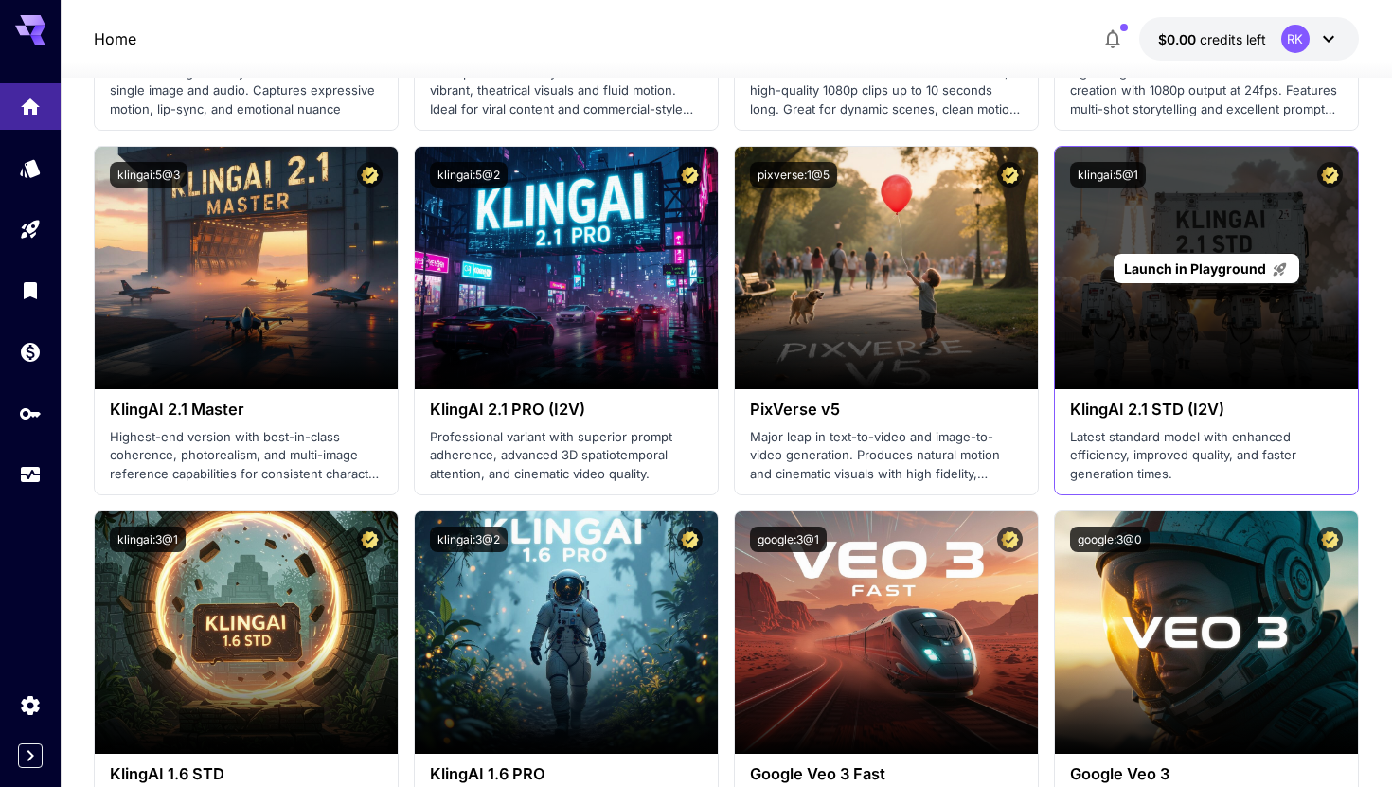
click at [1171, 343] on div "Launch in Playground" at bounding box center [1206, 268] width 303 height 242
click at [1162, 279] on div "Launch in Playground" at bounding box center [1205, 268] width 185 height 29
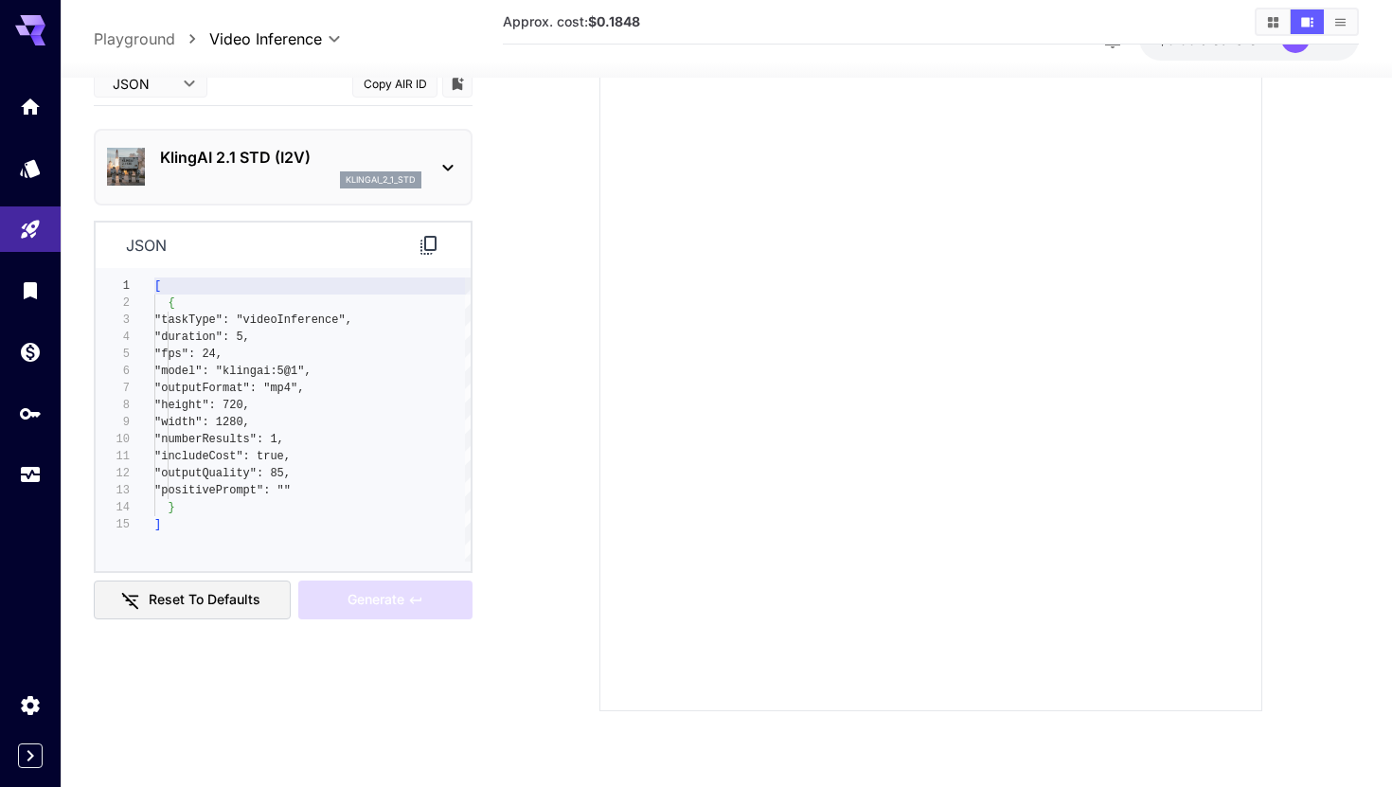
scroll to position [150, 0]
